Goal: Transaction & Acquisition: Subscribe to service/newsletter

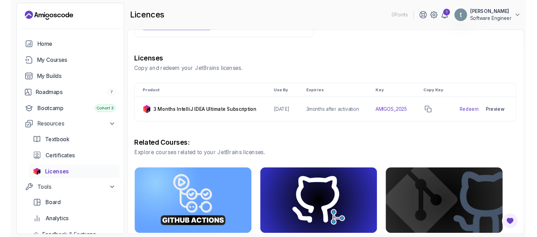
scroll to position [52, 0]
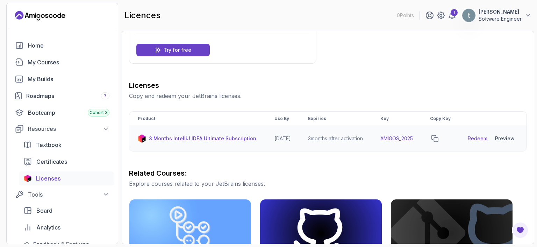
click at [406, 143] on td "AMIGOS_2025" at bounding box center [397, 139] width 50 height 26
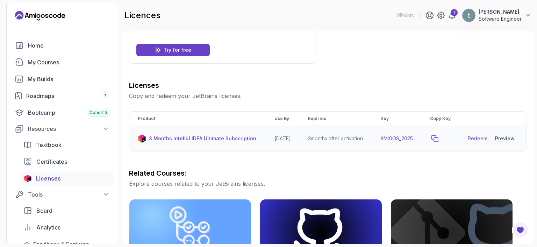
click at [439, 142] on icon "copy-button" at bounding box center [435, 138] width 7 height 7
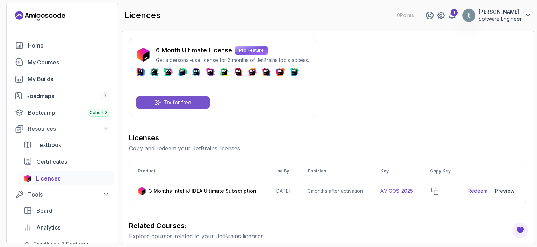
click at [188, 104] on p "Try for free" at bounding box center [178, 102] width 28 height 7
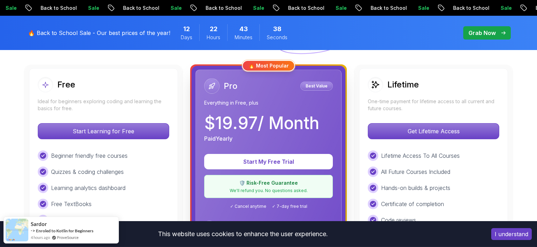
scroll to position [193, 0]
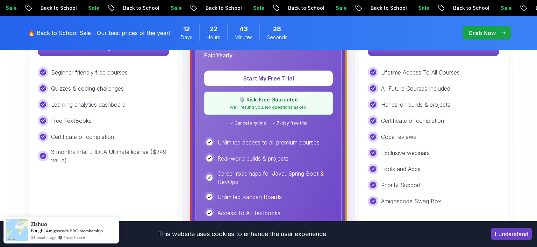
scroll to position [275, 0]
